Goal: Task Accomplishment & Management: Use online tool/utility

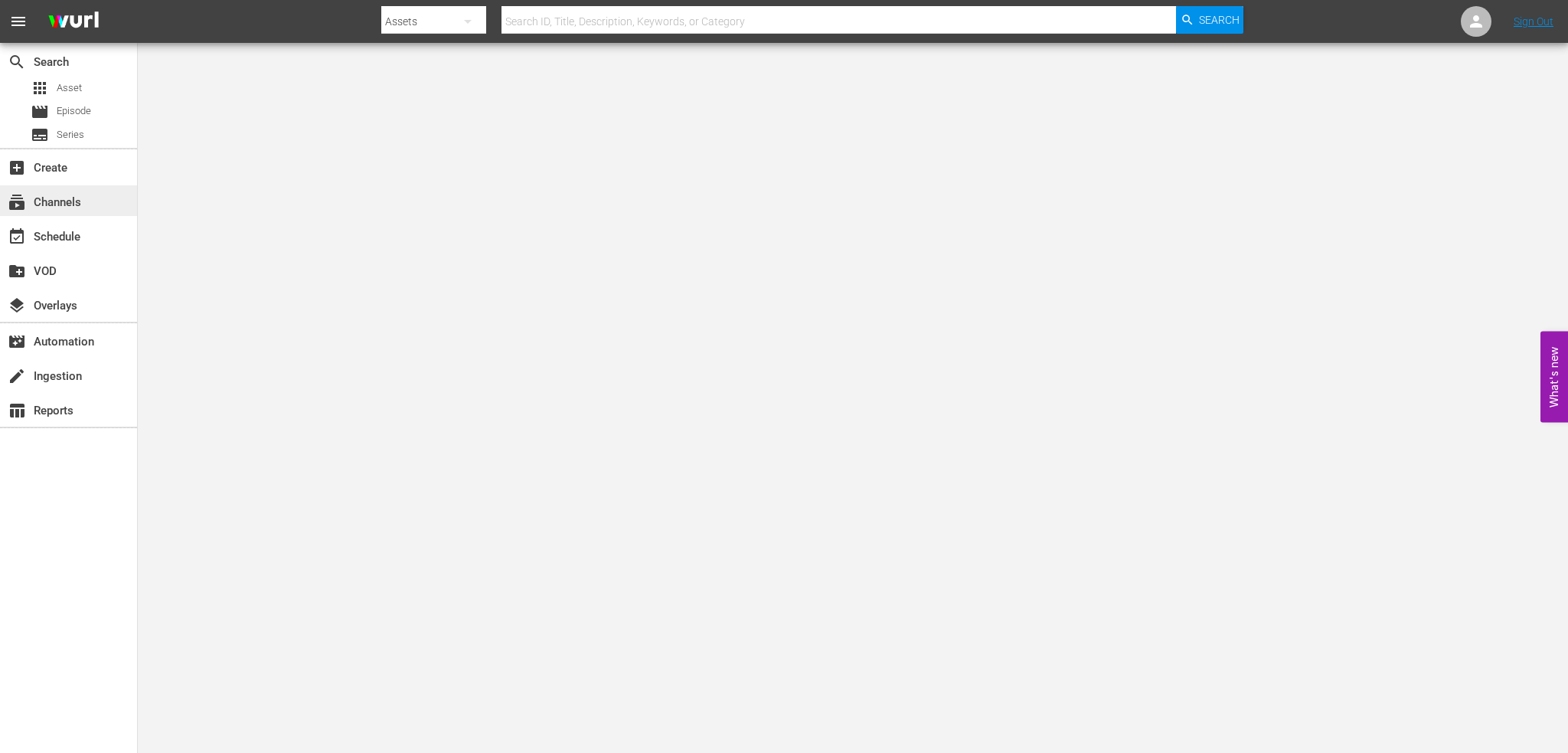
click at [83, 200] on div "subscriptions Channels" at bounding box center [43, 200] width 86 height 14
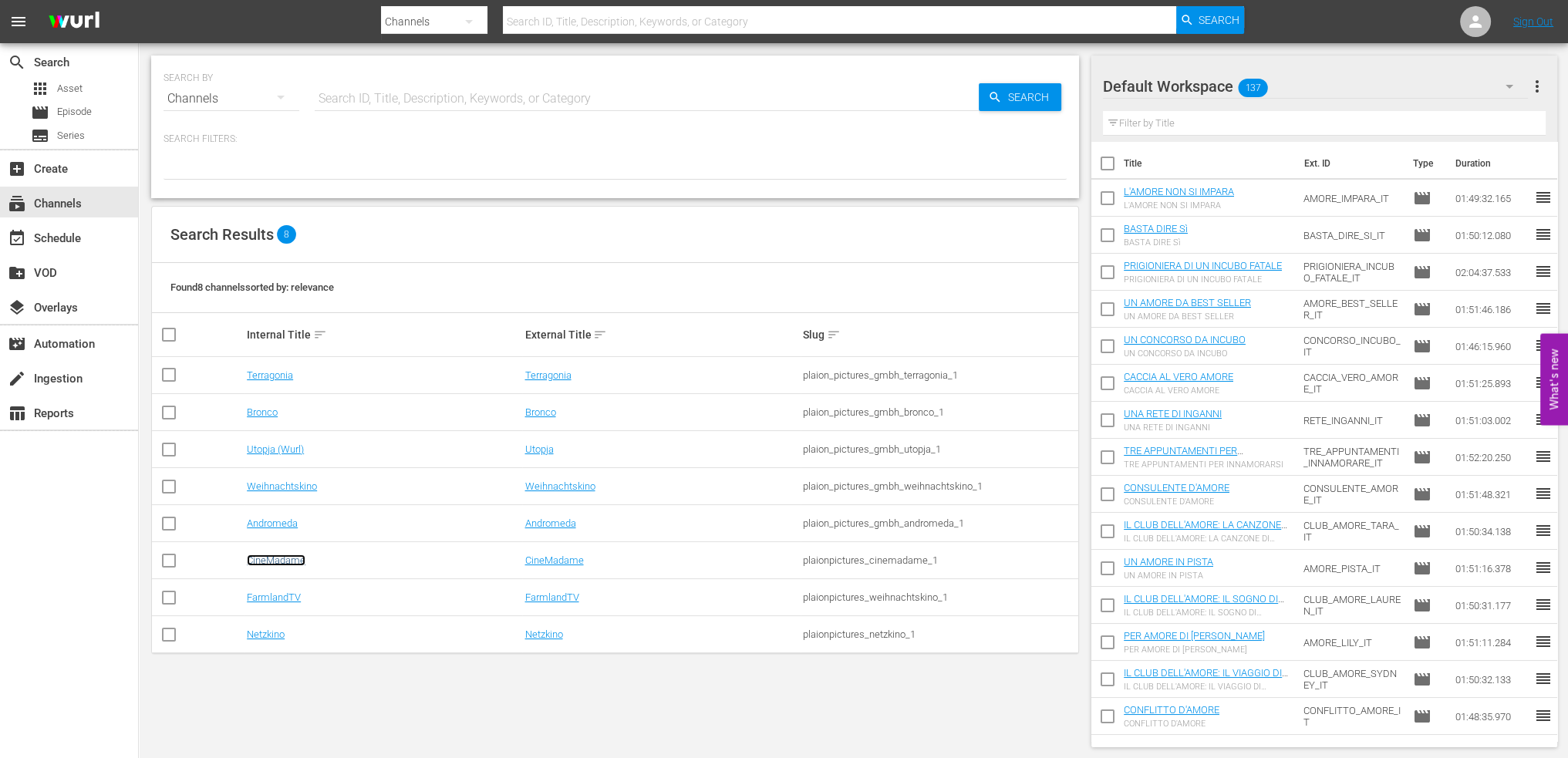
click at [284, 562] on link "CineMadame" at bounding box center [276, 560] width 59 height 11
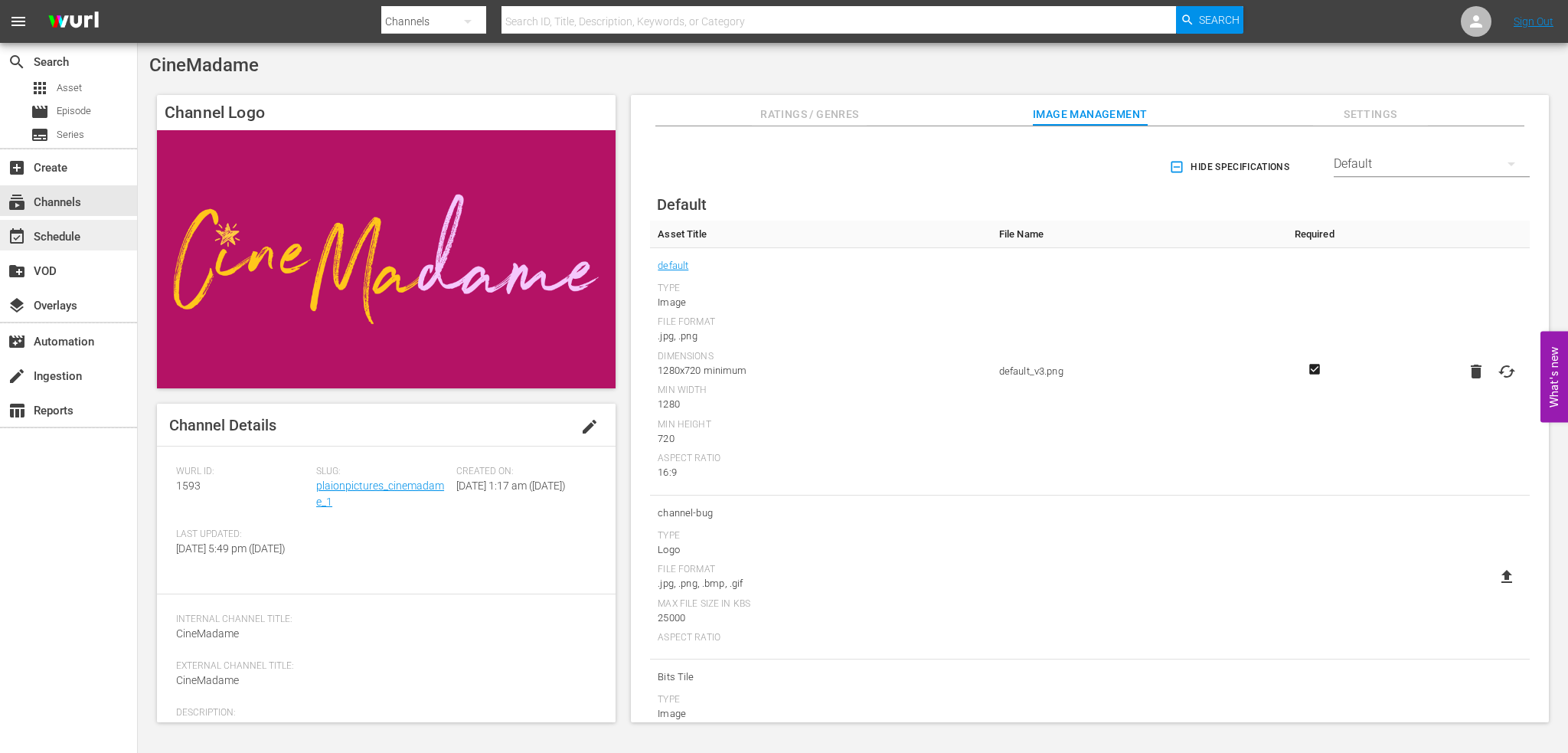
click at [68, 235] on div "event_available Schedule" at bounding box center [43, 235] width 86 height 14
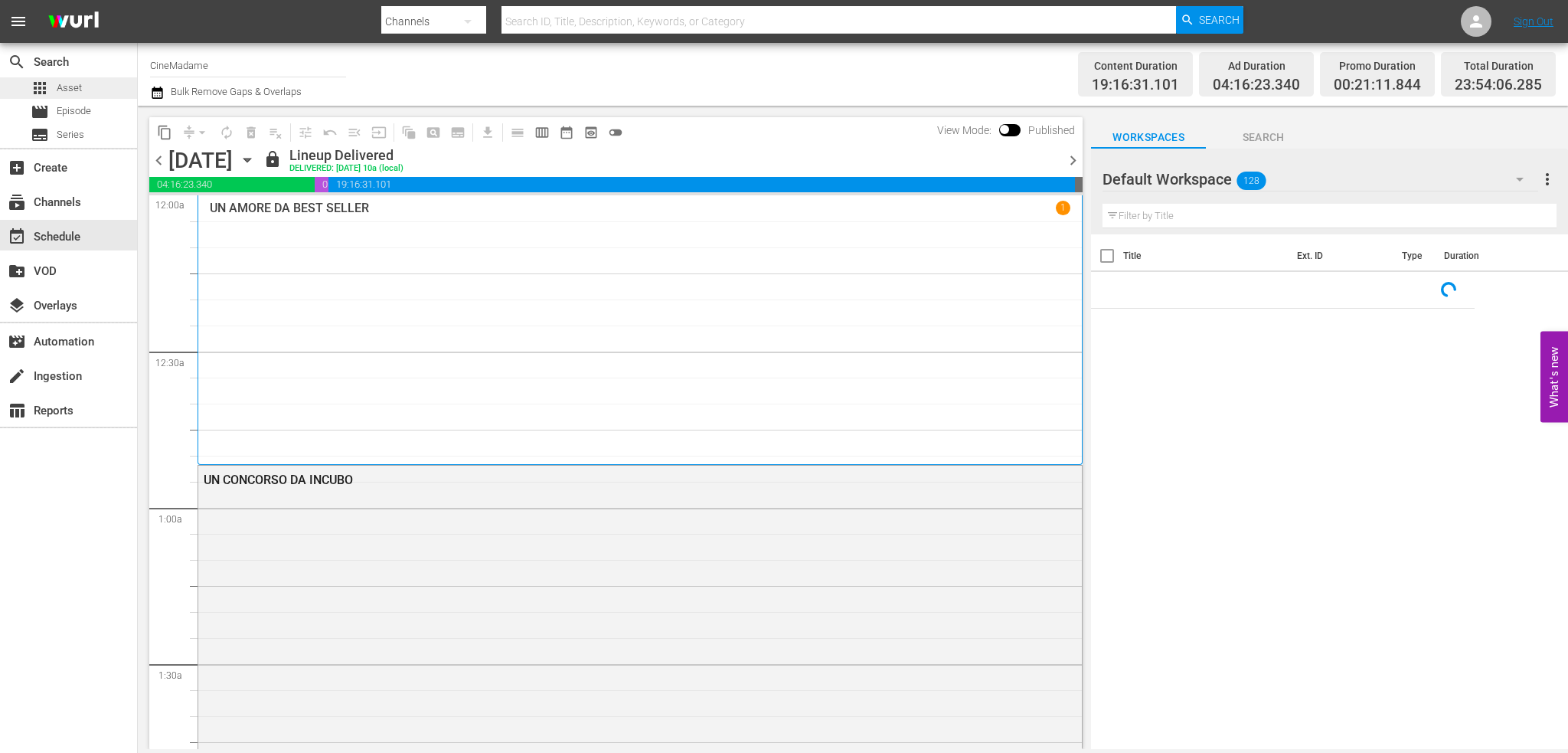
click at [89, 77] on div "apps Asset" at bounding box center [69, 87] width 137 height 21
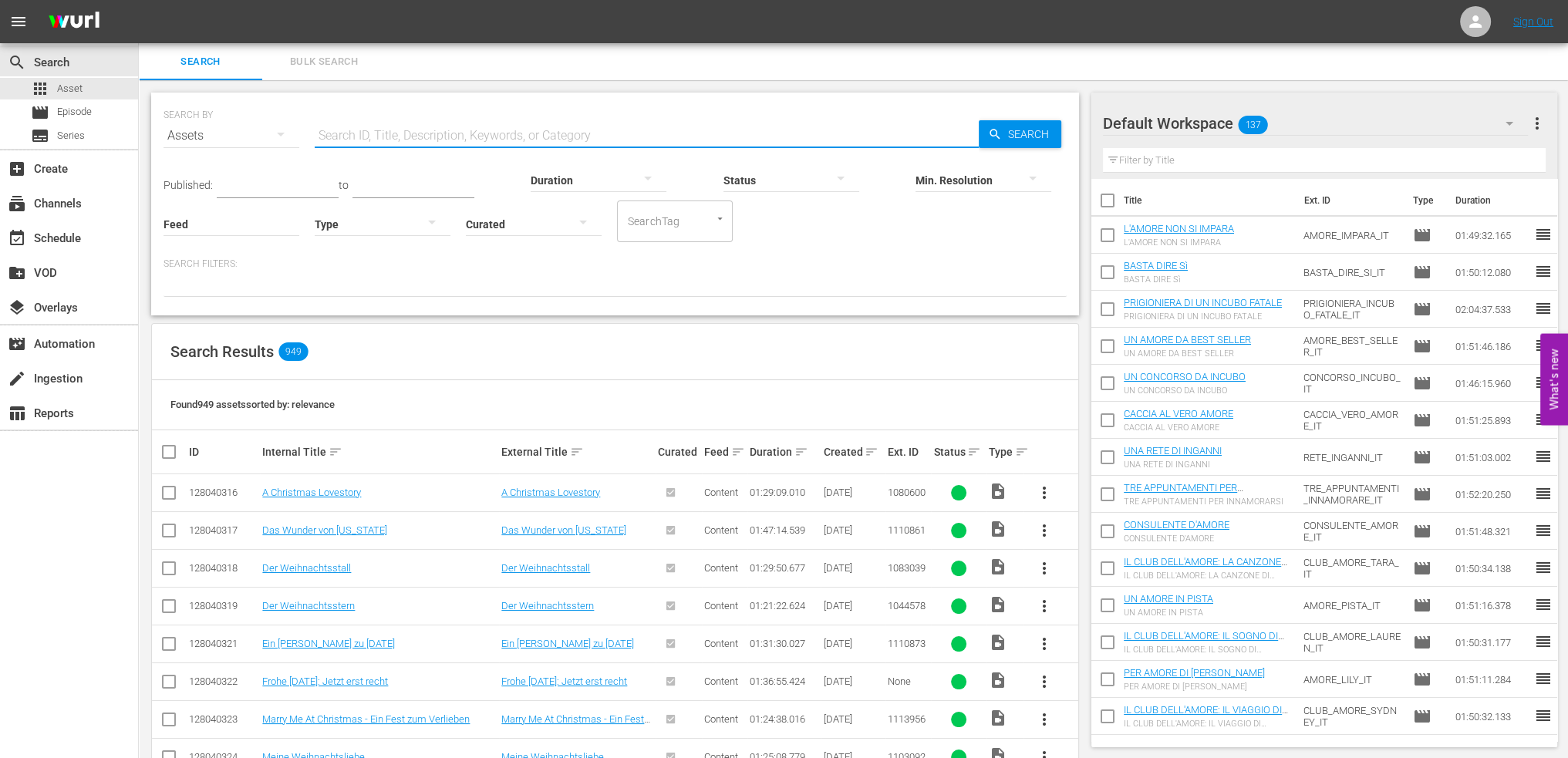
click at [440, 132] on input "text" at bounding box center [647, 135] width 664 height 37
type input "stelle"
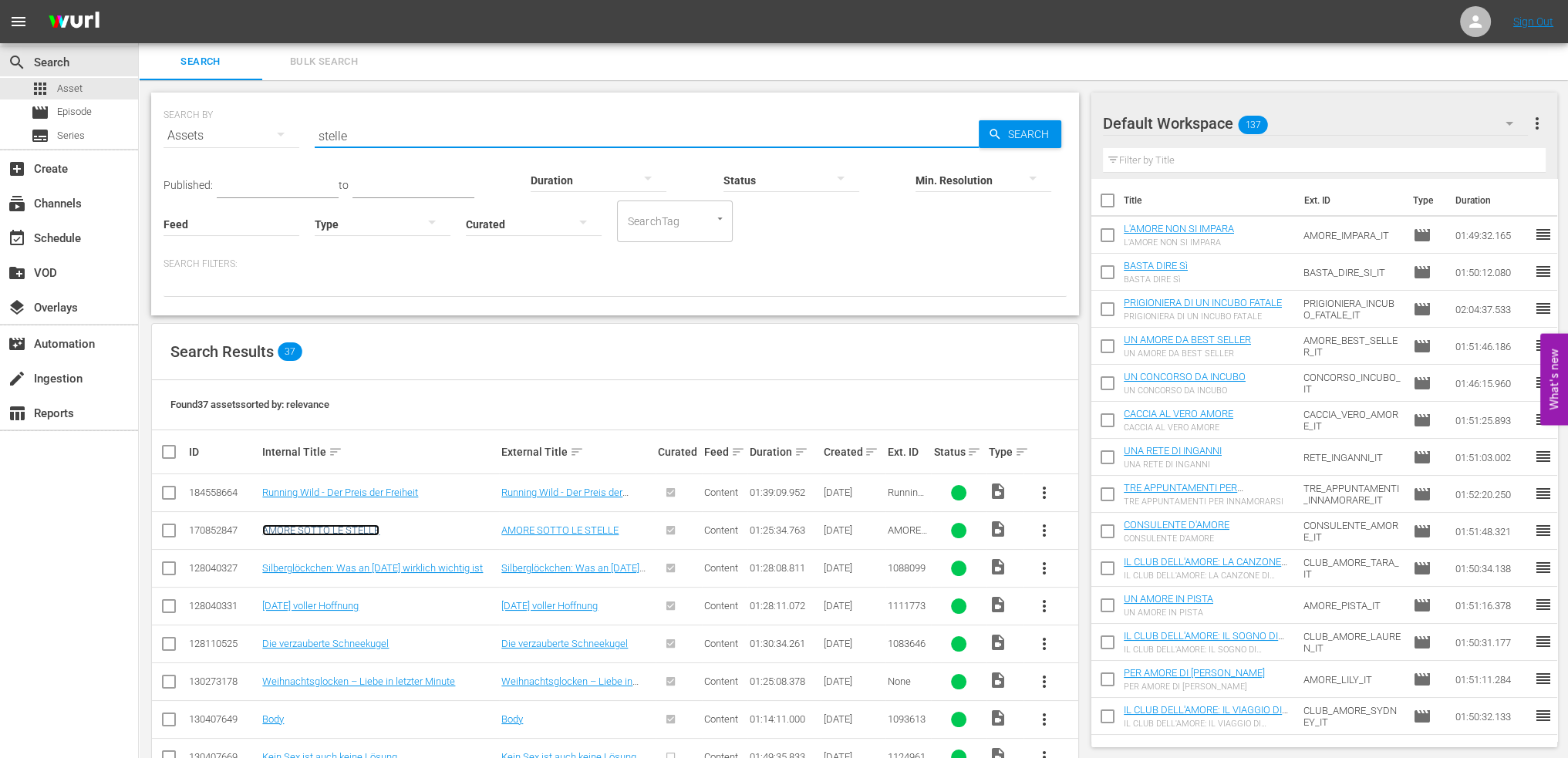
click at [365, 535] on link "AMORE SOTTO LE STELLE" at bounding box center [321, 529] width 117 height 11
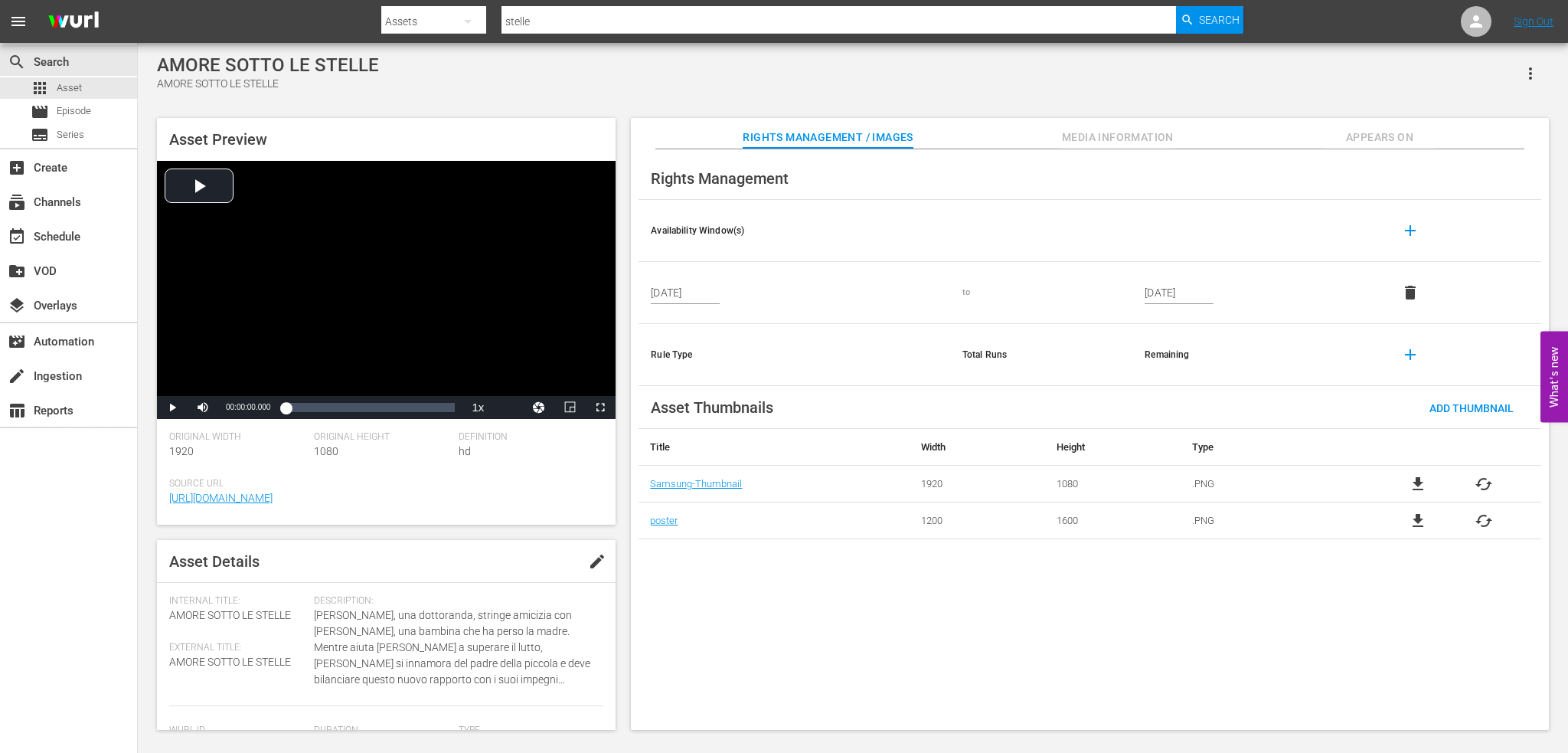
click at [1145, 143] on span "Media Information" at bounding box center [1118, 137] width 115 height 19
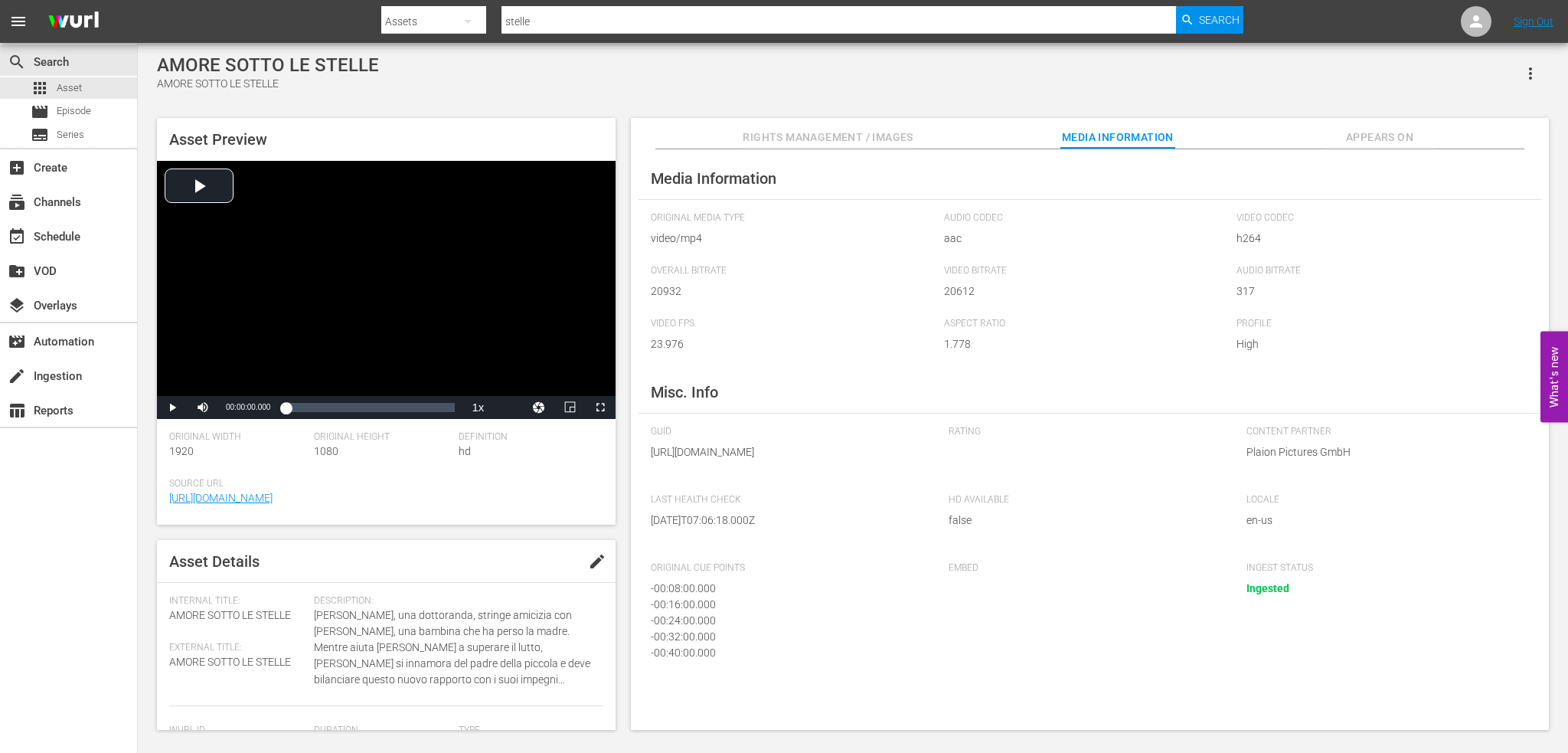
click at [1347, 131] on span "Appears On" at bounding box center [1380, 137] width 115 height 19
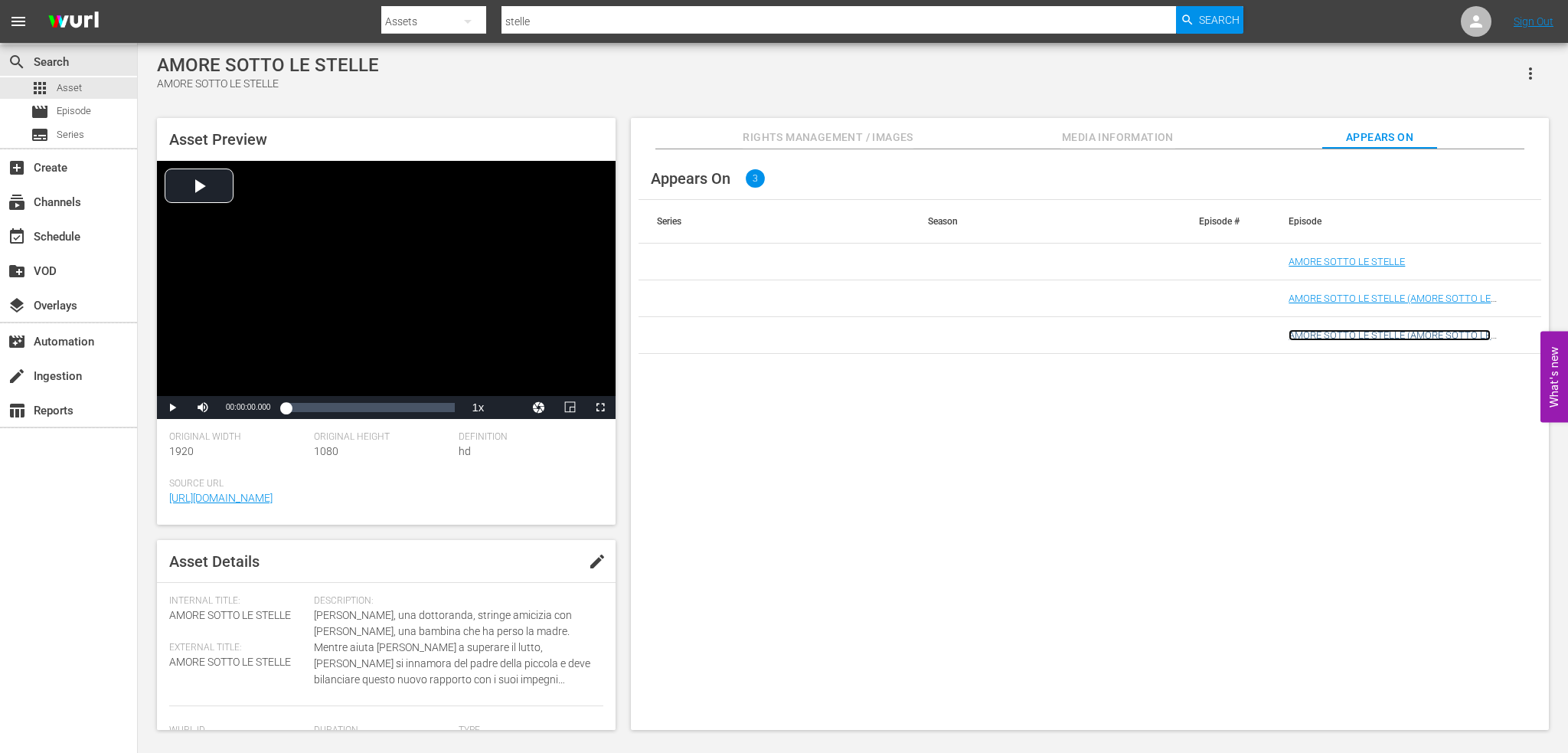
click at [1433, 337] on link "AMORE SOTTO LE STELLE (AMORE SOTTO LE STELLE (VARIANT))" at bounding box center [1390, 340] width 202 height 23
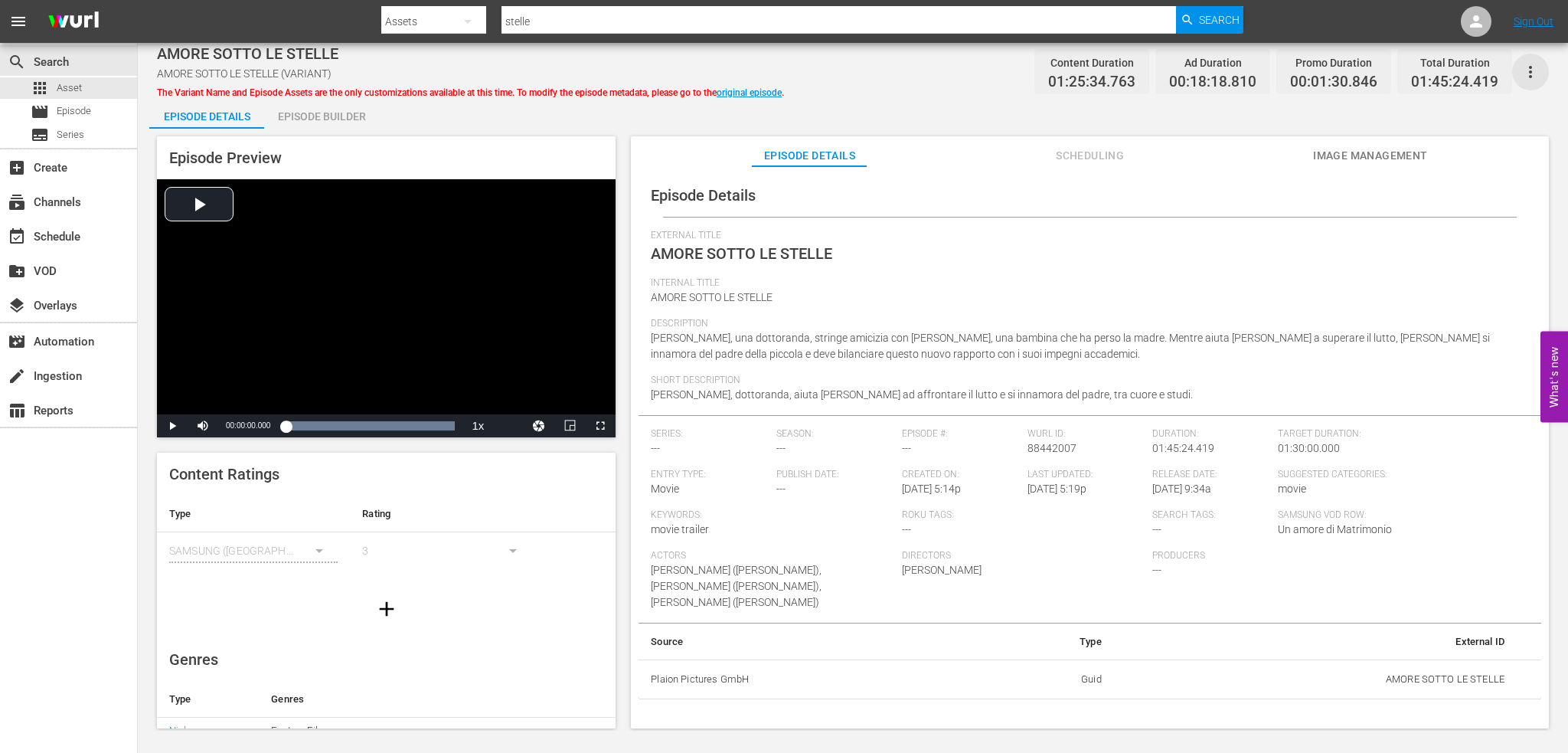
click at [1528, 67] on icon "button" at bounding box center [1529, 71] width 18 height 18
click at [845, 114] on div "Episode Details Episode Builder Episode Preview Video Player is loading. Play V…" at bounding box center [852, 419] width 1407 height 642
click at [278, 74] on span "AMORE SOTTO LE STELLE (VARIANT)" at bounding box center [244, 74] width 175 height 12
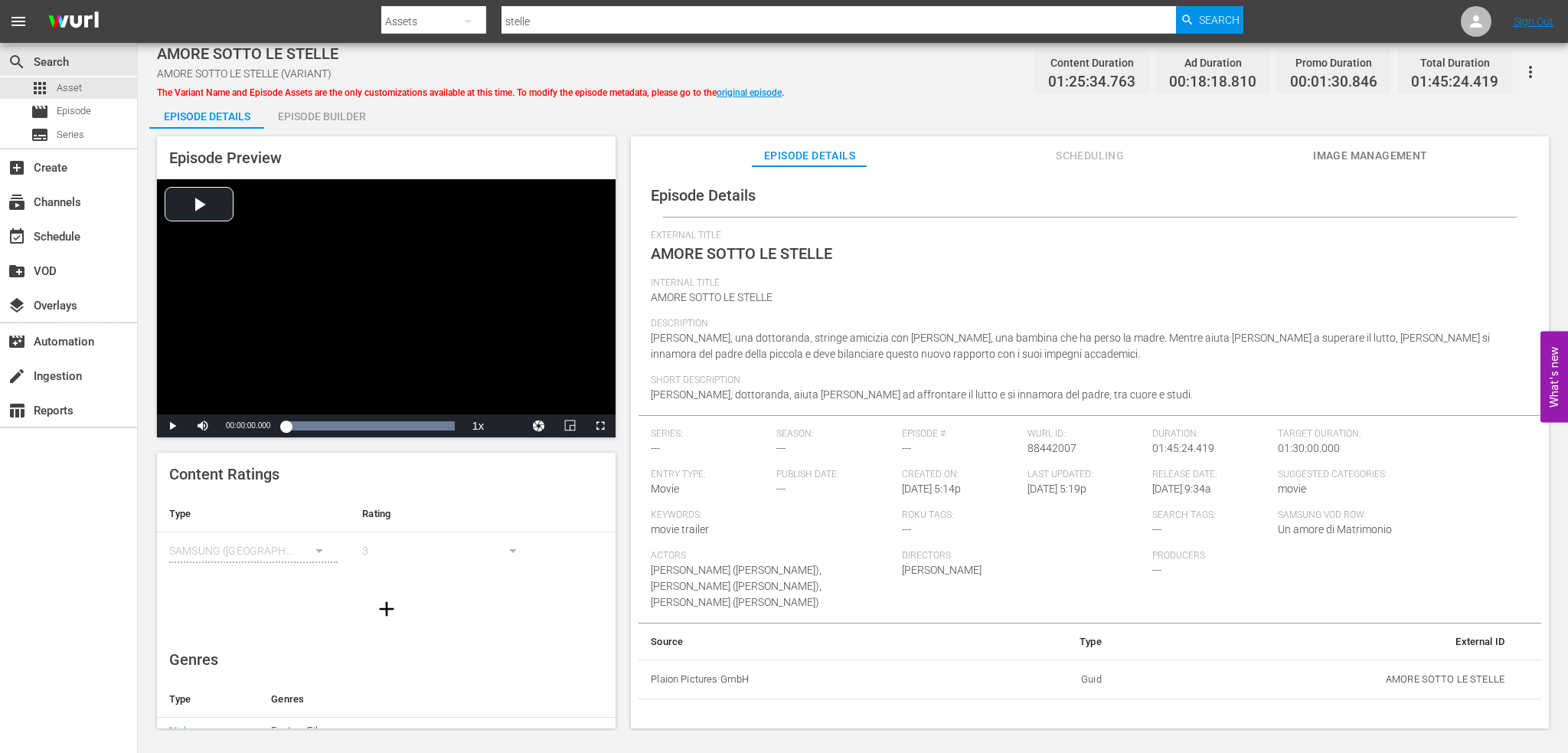
click at [754, 296] on span "AMORE SOTTO LE STELLE" at bounding box center [712, 297] width 122 height 12
click at [342, 92] on span "The Variant Name and Episode Assets are the only customizations available at th…" at bounding box center [470, 93] width 627 height 11
click at [1381, 161] on span "Image Management" at bounding box center [1370, 156] width 115 height 19
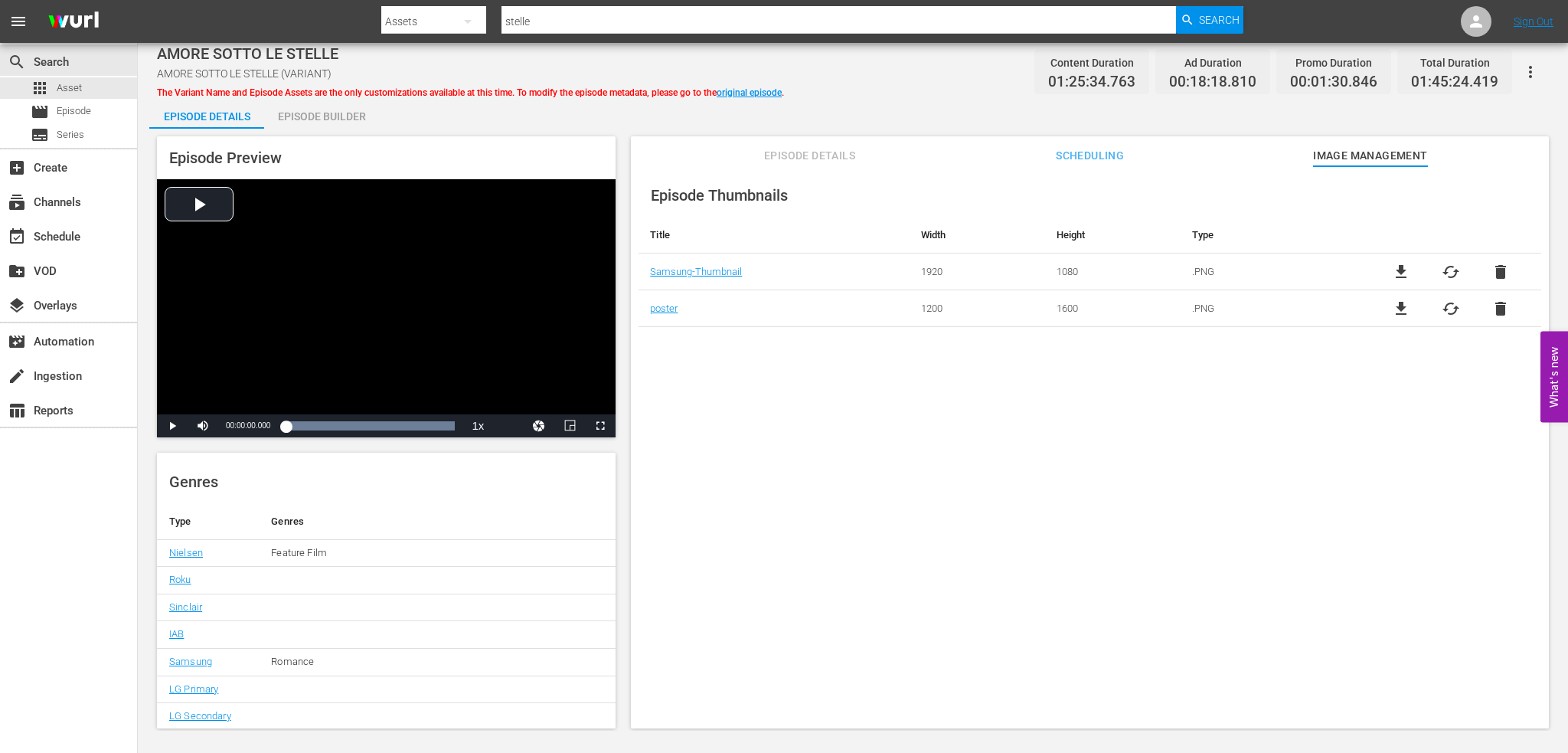
click at [1065, 155] on span "Scheduling" at bounding box center [1090, 156] width 115 height 19
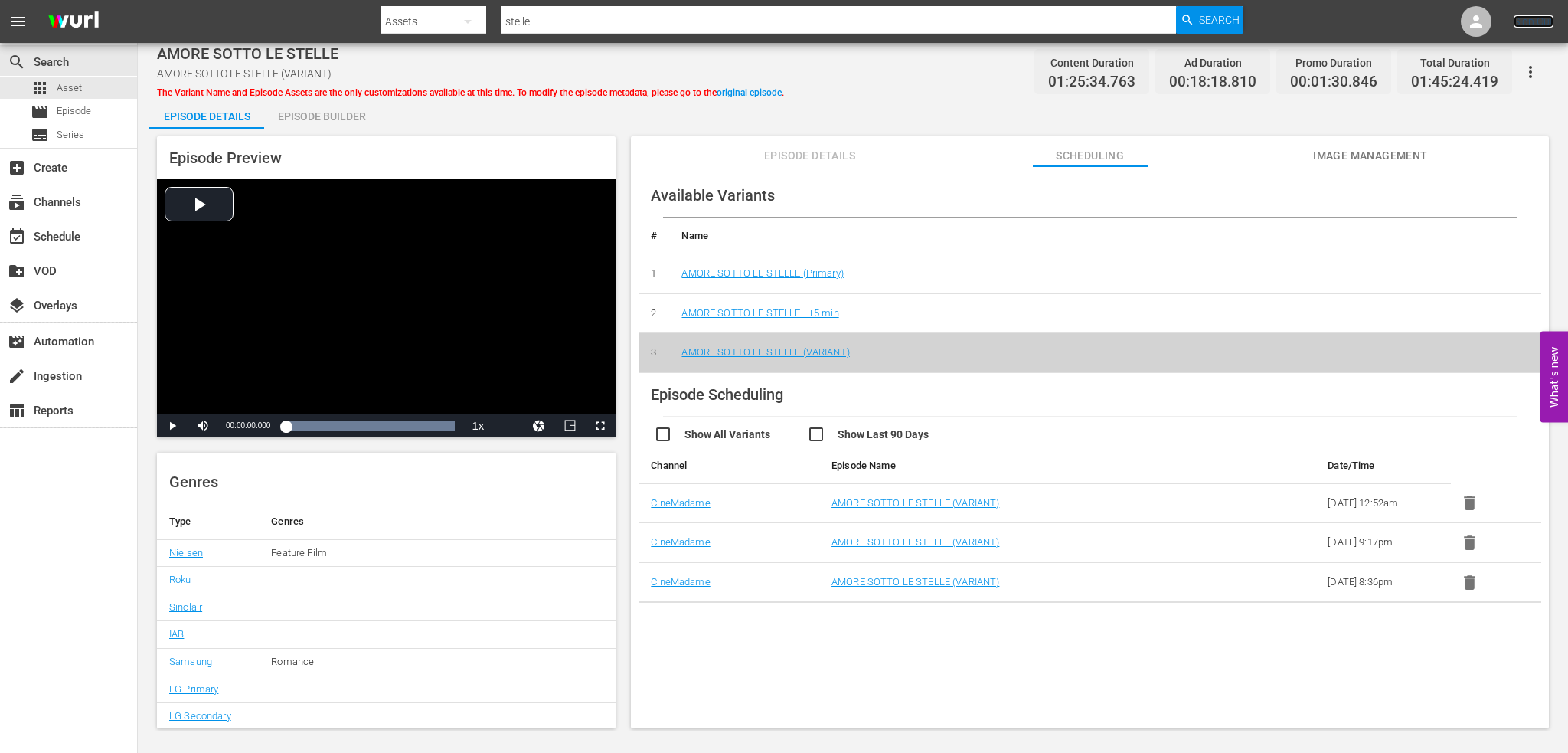
click at [1542, 24] on link "Sign Out" at bounding box center [1533, 21] width 39 height 12
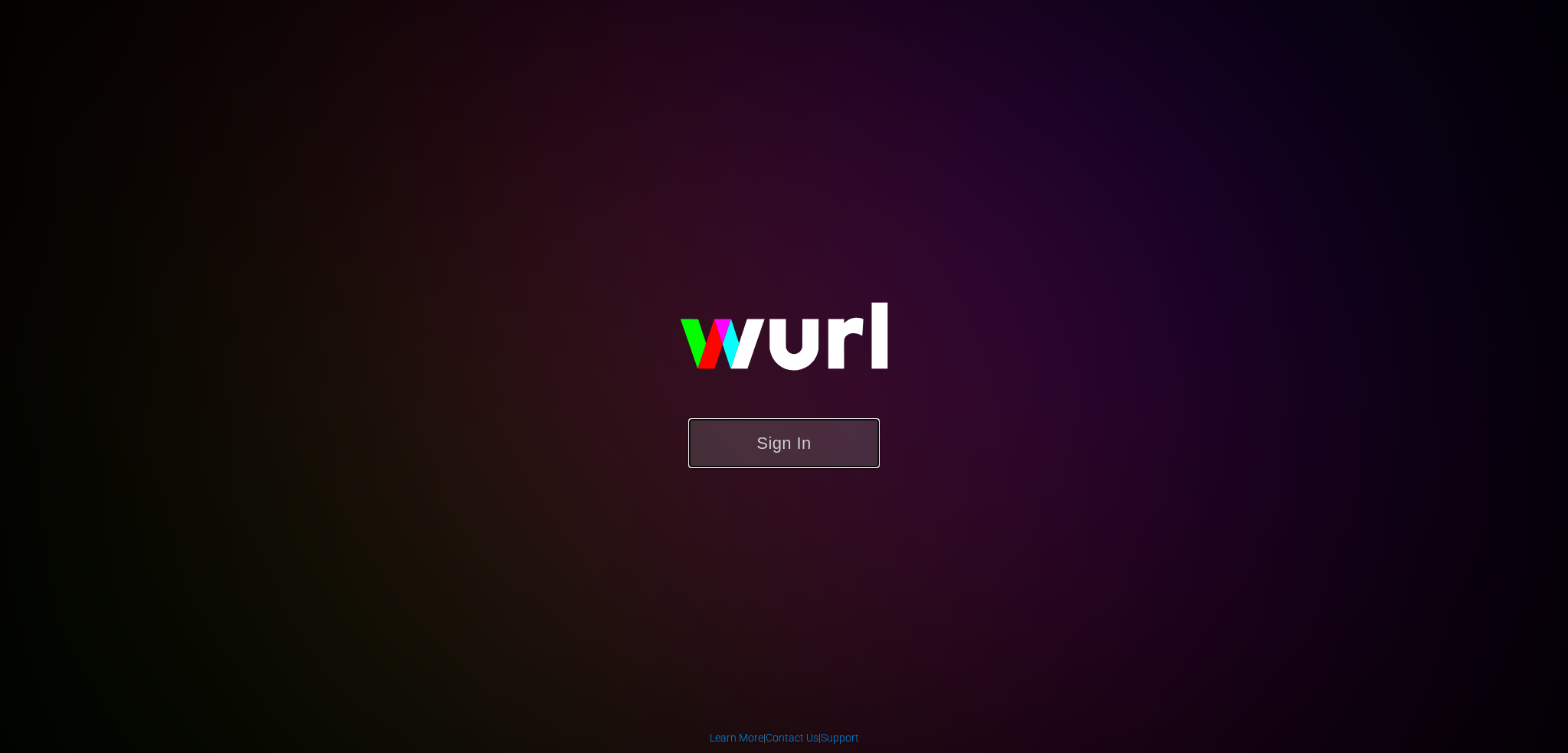
drag, startPoint x: 0, startPoint y: 0, endPoint x: 754, endPoint y: 440, distance: 873.0
click at [754, 440] on button "Sign In" at bounding box center [784, 443] width 192 height 50
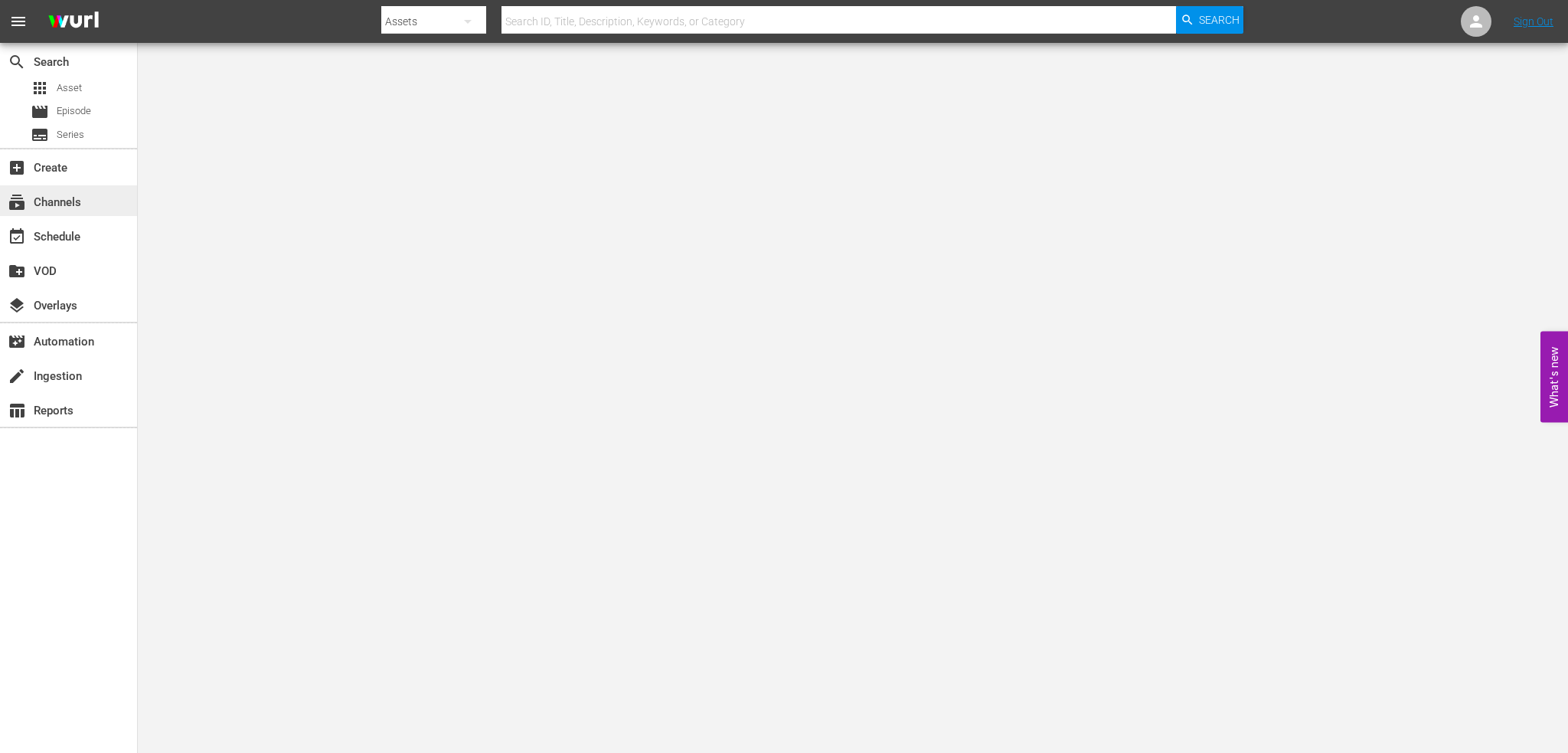
click at [65, 200] on div "subscriptions Channels" at bounding box center [43, 200] width 86 height 14
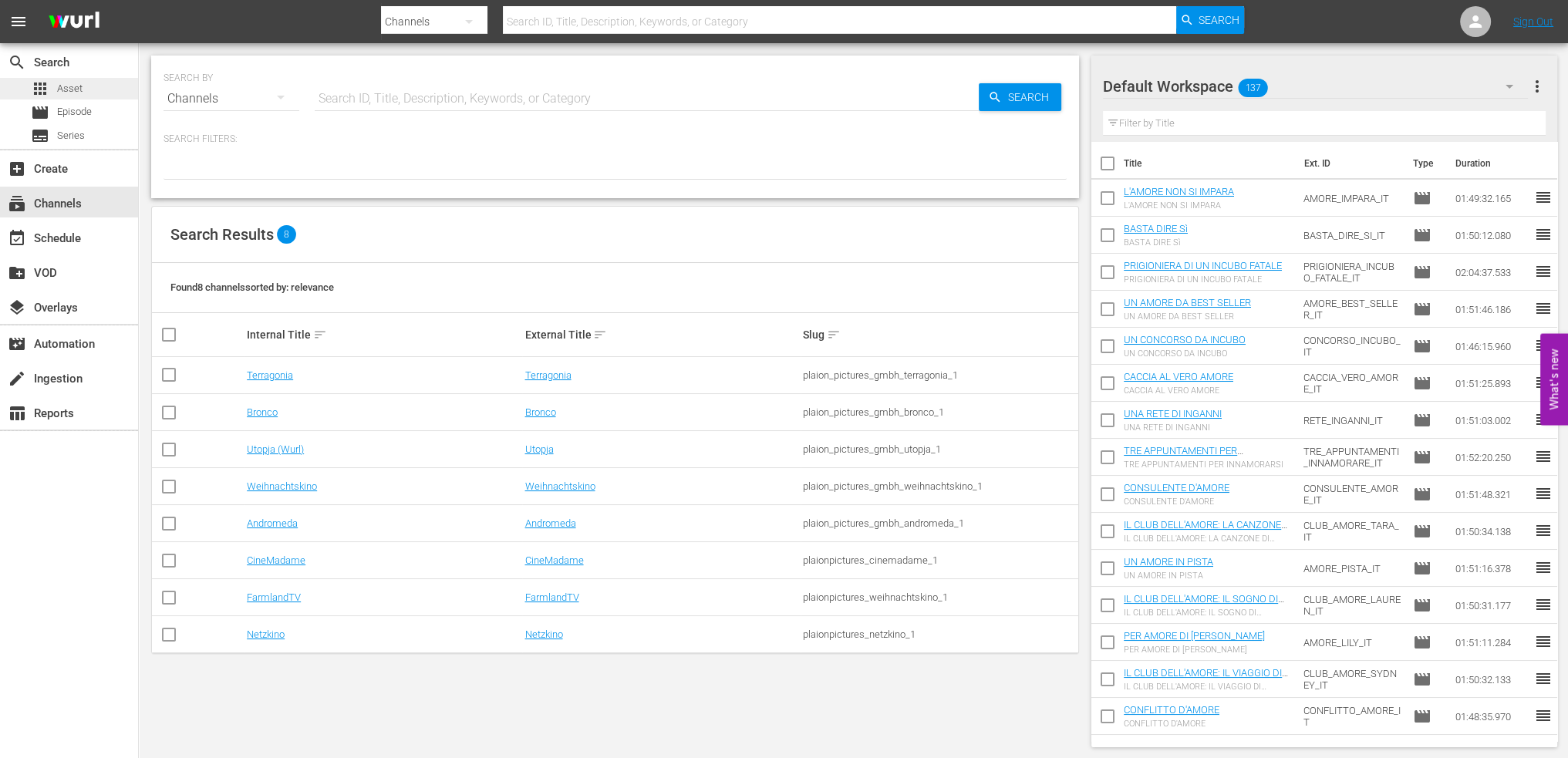
click at [84, 78] on div "apps Asset" at bounding box center [69, 88] width 138 height 22
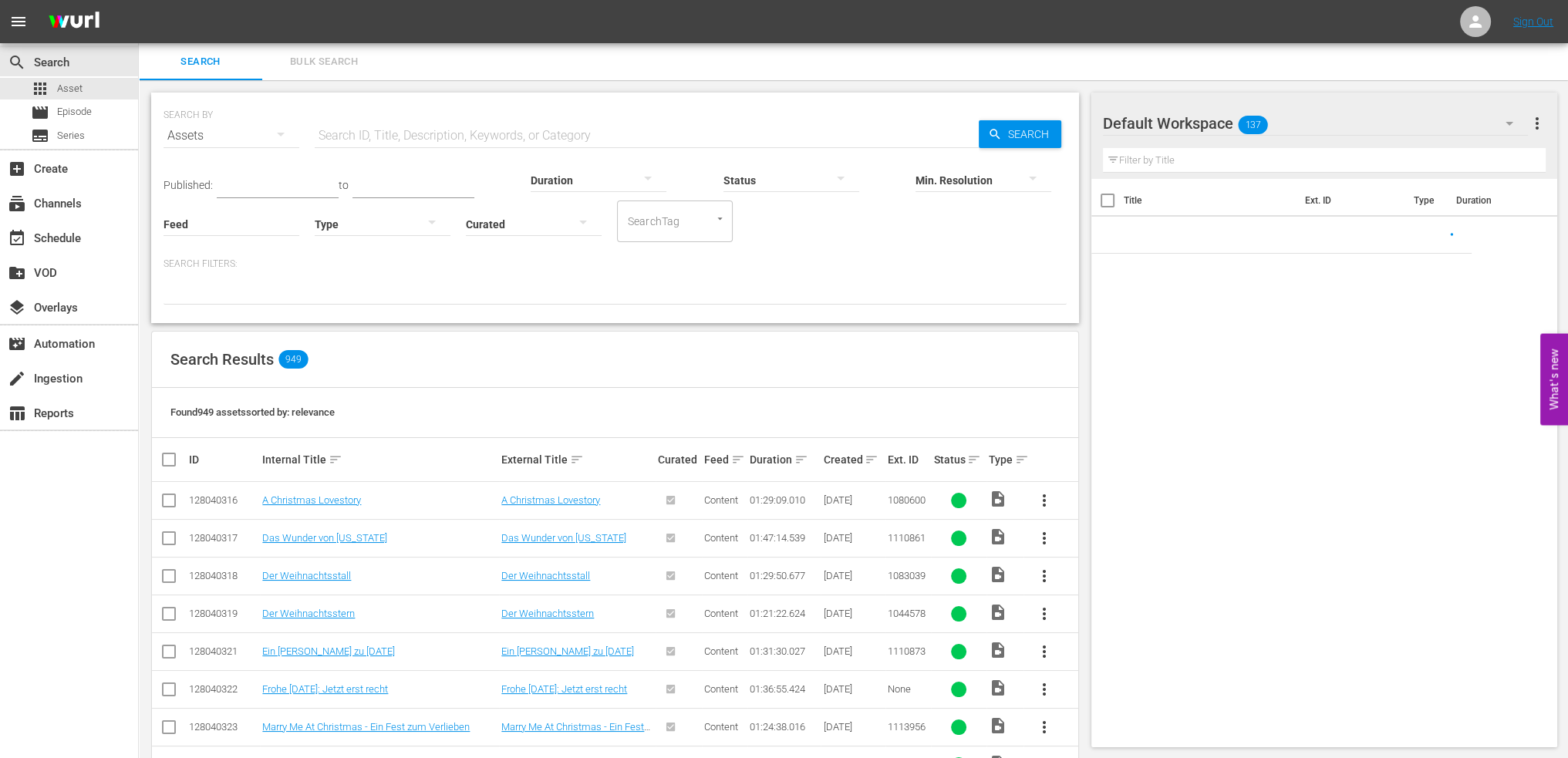
click at [366, 128] on input "text" at bounding box center [647, 135] width 664 height 37
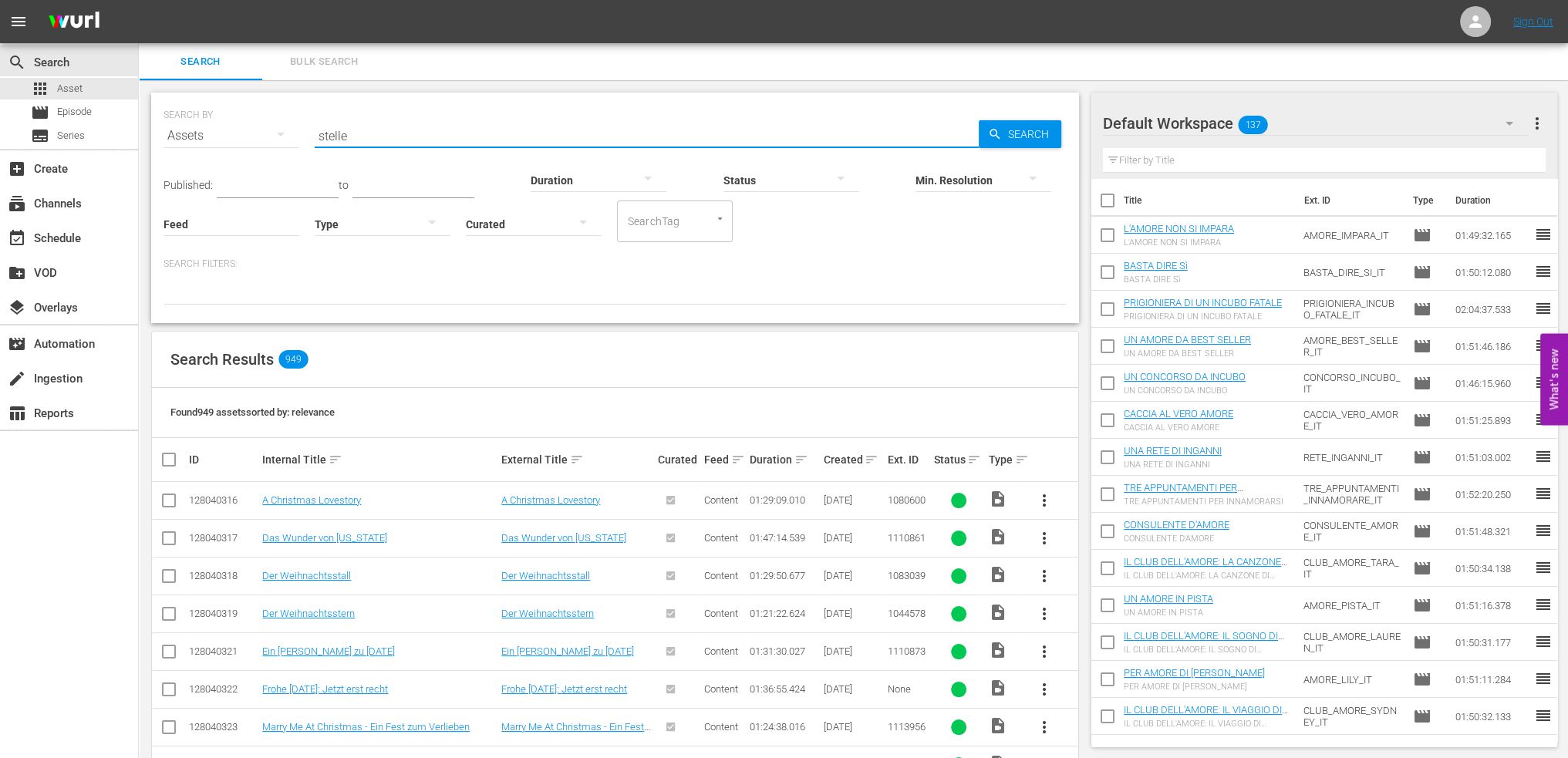
type input "stelle"
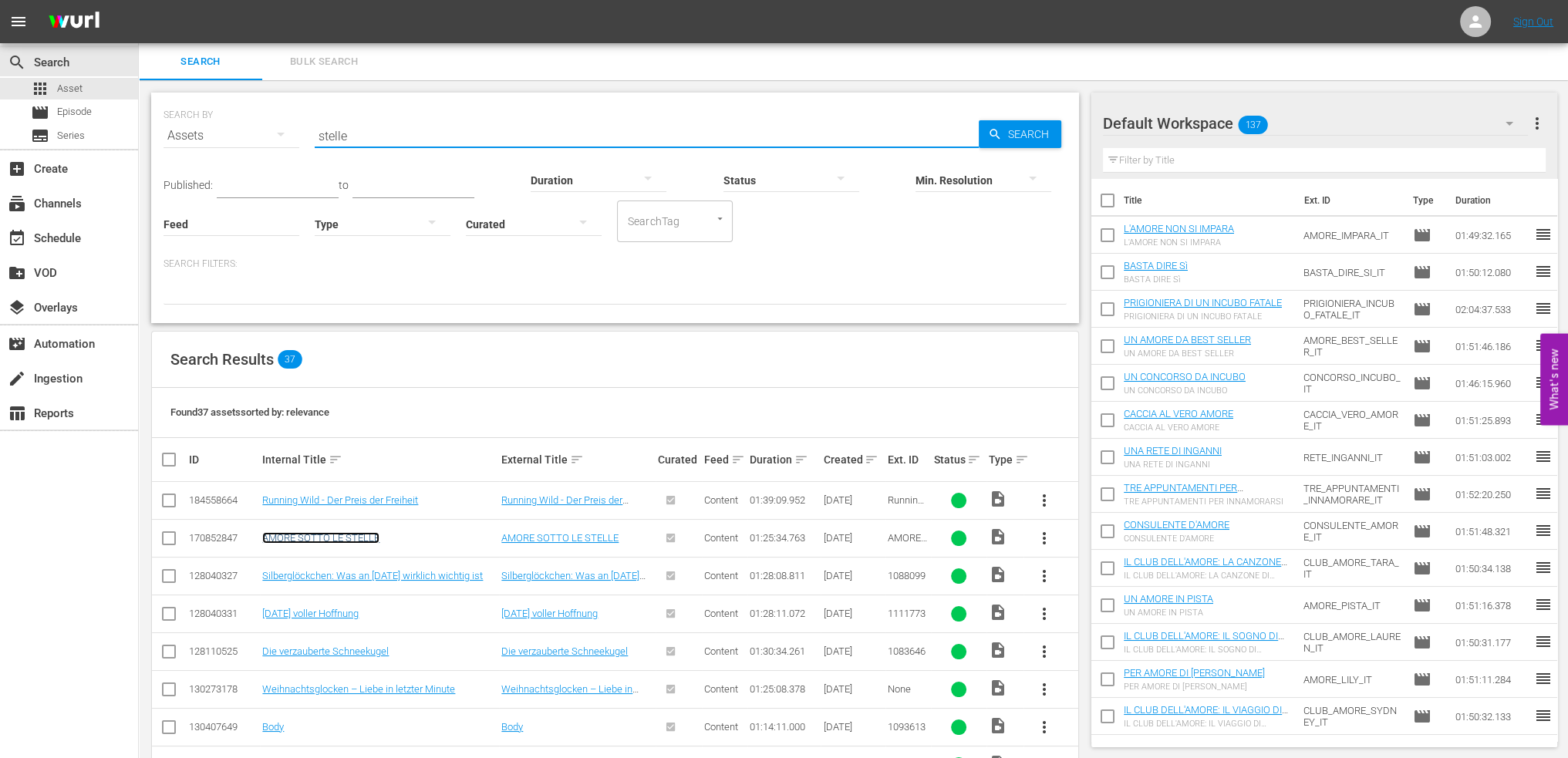
click at [327, 535] on link "AMORE SOTTO LE STELLE" at bounding box center [321, 537] width 117 height 11
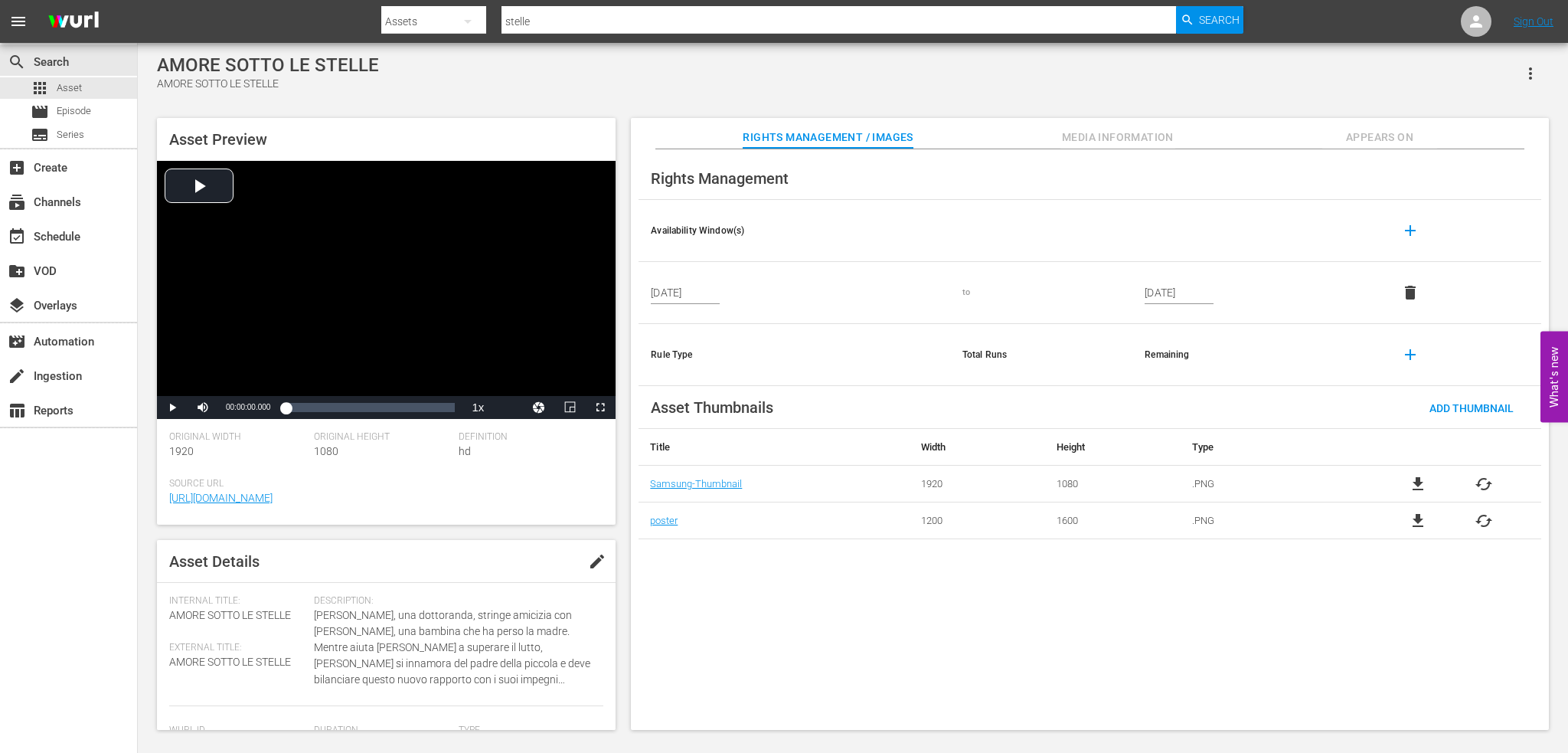
click at [1348, 125] on button "Appears On" at bounding box center [1380, 134] width 115 height 31
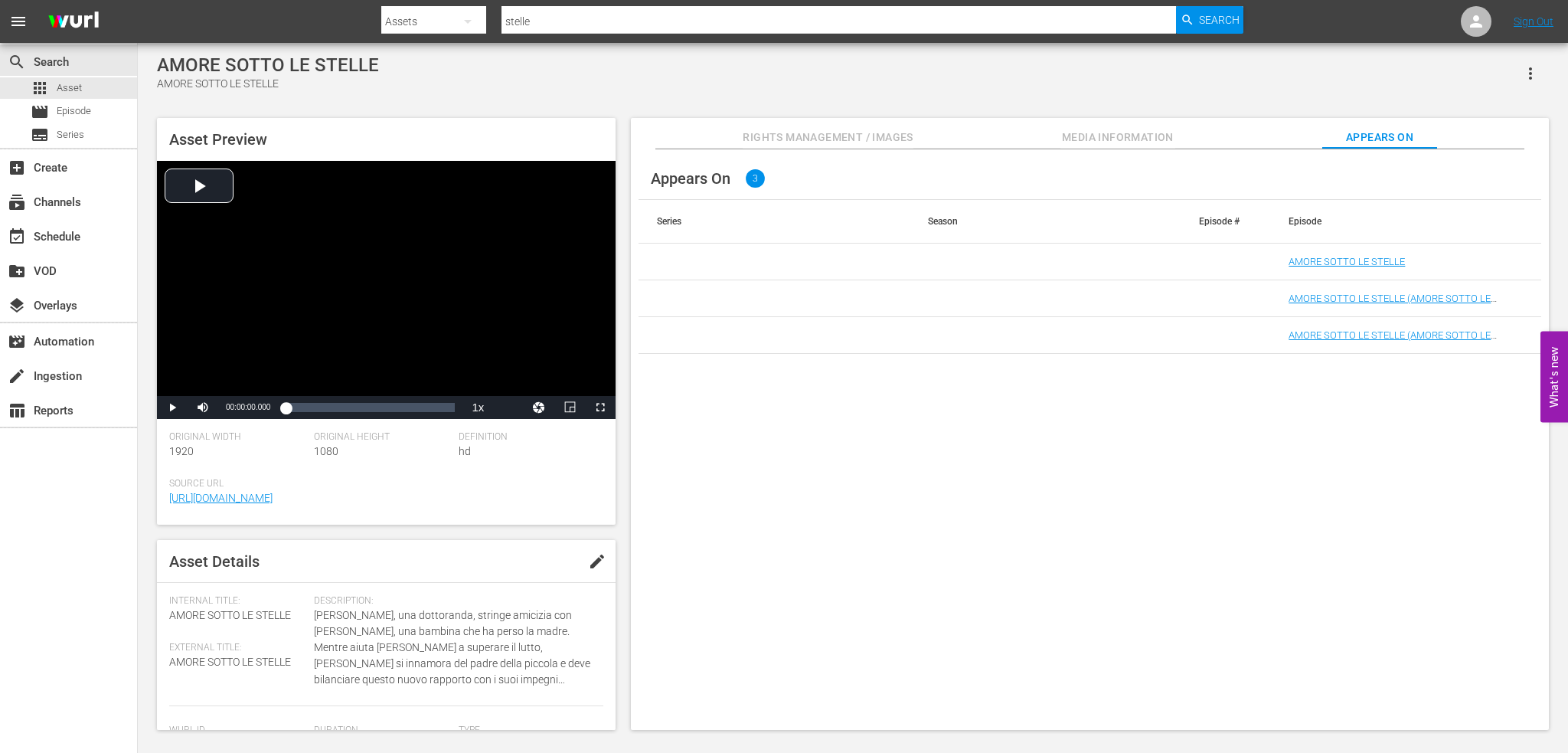
click at [1406, 343] on td "AMORE SOTTO LE STELLE (AMORE SOTTO LE STELLE (VARIANT))" at bounding box center [1405, 335] width 271 height 37
click at [1412, 330] on link "AMORE SOTTO LE STELLE (AMORE SOTTO LE STELLE (VARIANT))" at bounding box center [1390, 340] width 202 height 23
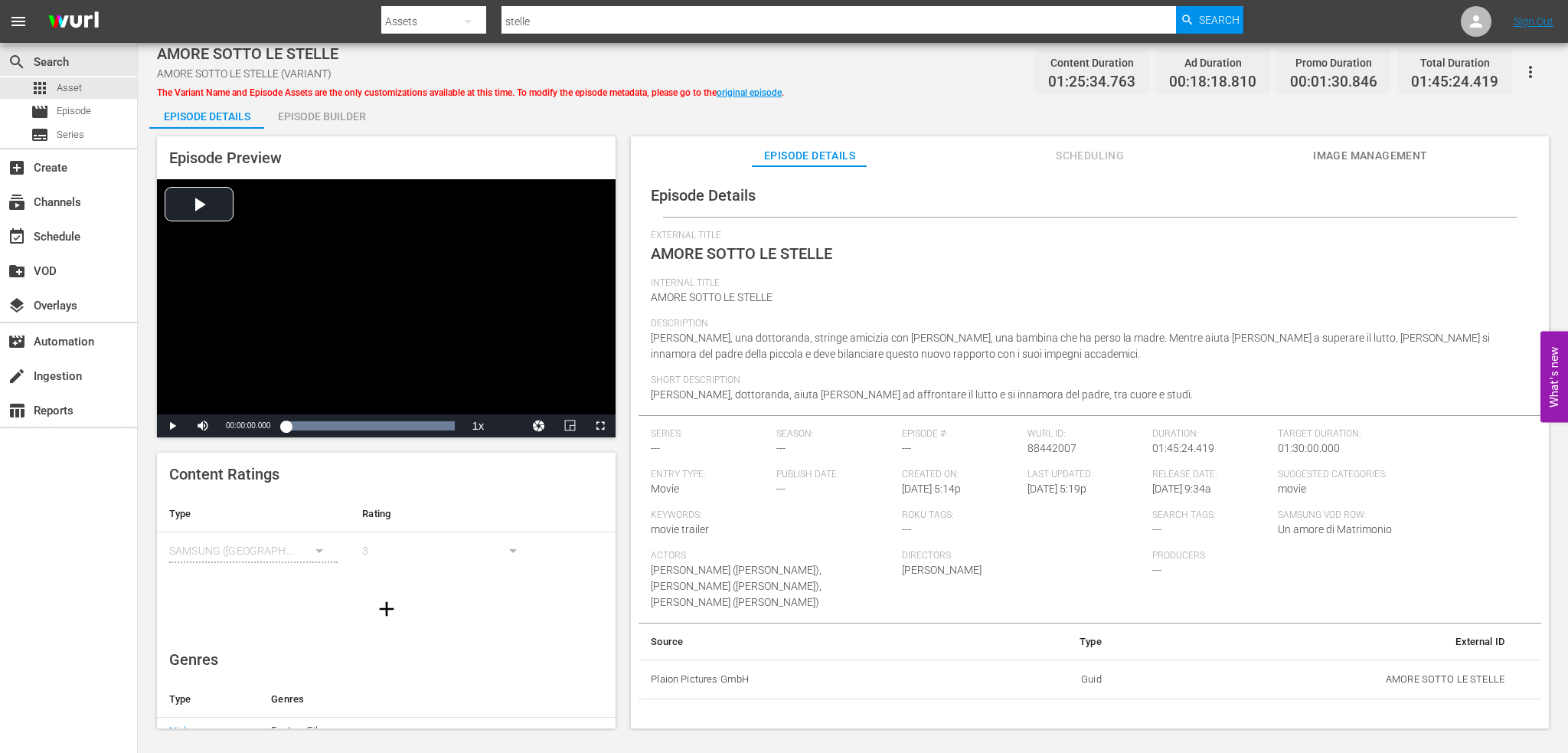
click at [1537, 67] on icon "button" at bounding box center [1529, 71] width 18 height 18
click at [1099, 242] on span "External Title" at bounding box center [1086, 236] width 870 height 12
